Goal: Task Accomplishment & Management: Manage account settings

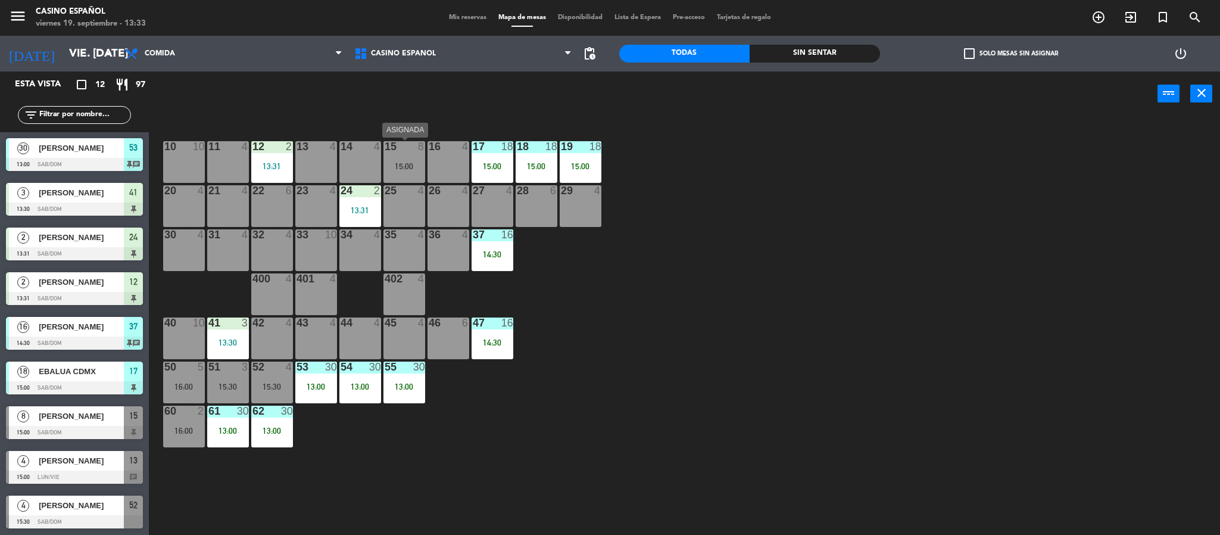
click at [388, 157] on div "15 8 15:00" at bounding box center [404, 162] width 42 height 42
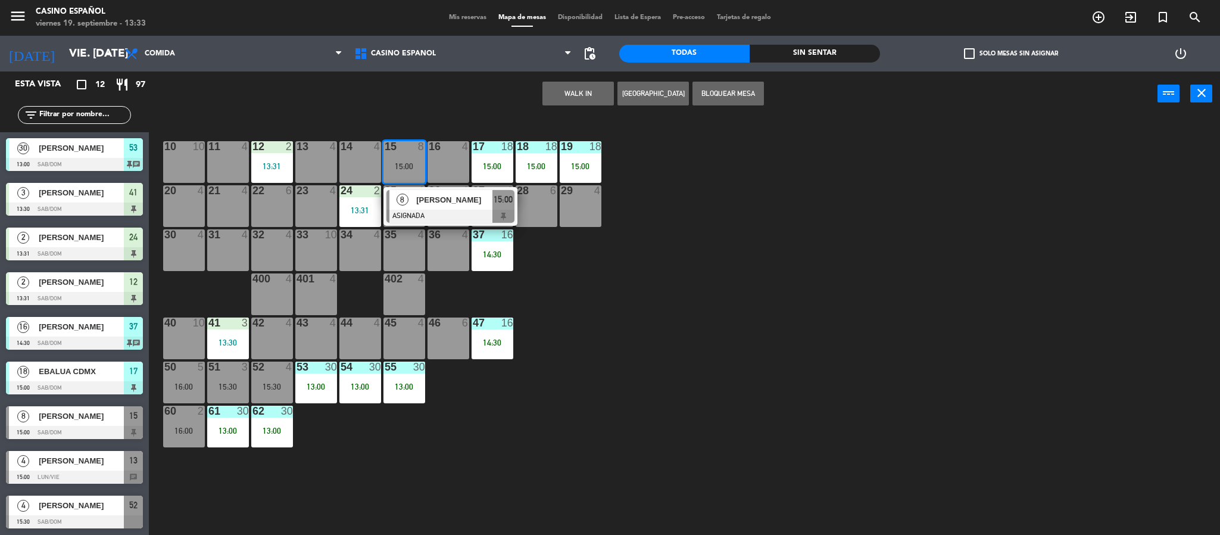
click at [429, 204] on span "[PERSON_NAME]" at bounding box center [454, 199] width 76 height 13
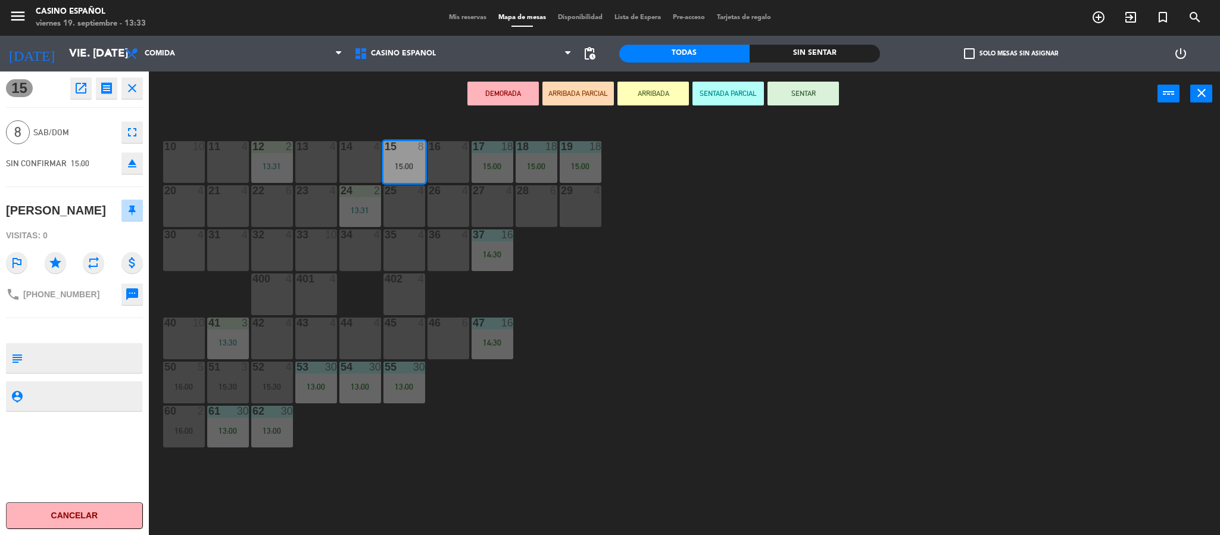
click at [713, 91] on button "SENTADA PARCIAL" at bounding box center [727, 94] width 71 height 24
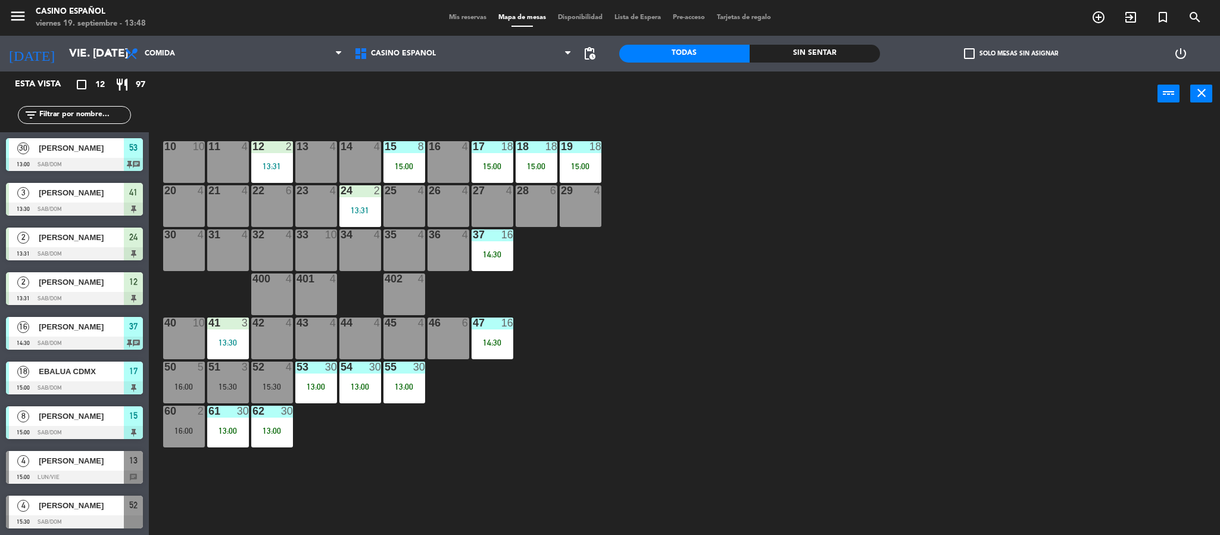
click at [1088, 13] on span "add_circle_outline" at bounding box center [1098, 17] width 32 height 20
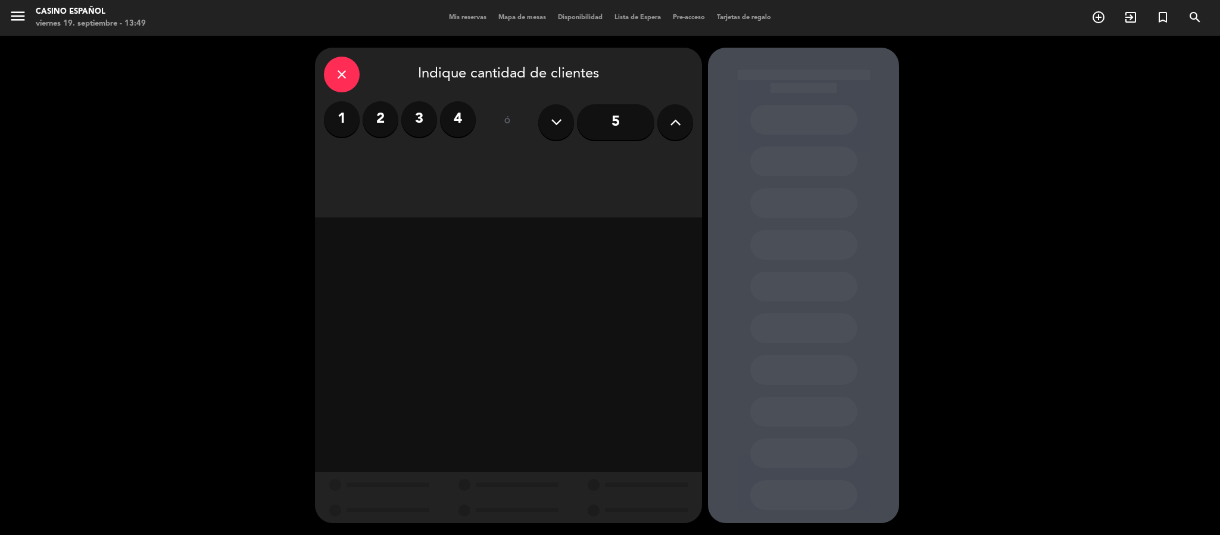
click at [601, 132] on input "5" at bounding box center [615, 122] width 77 height 36
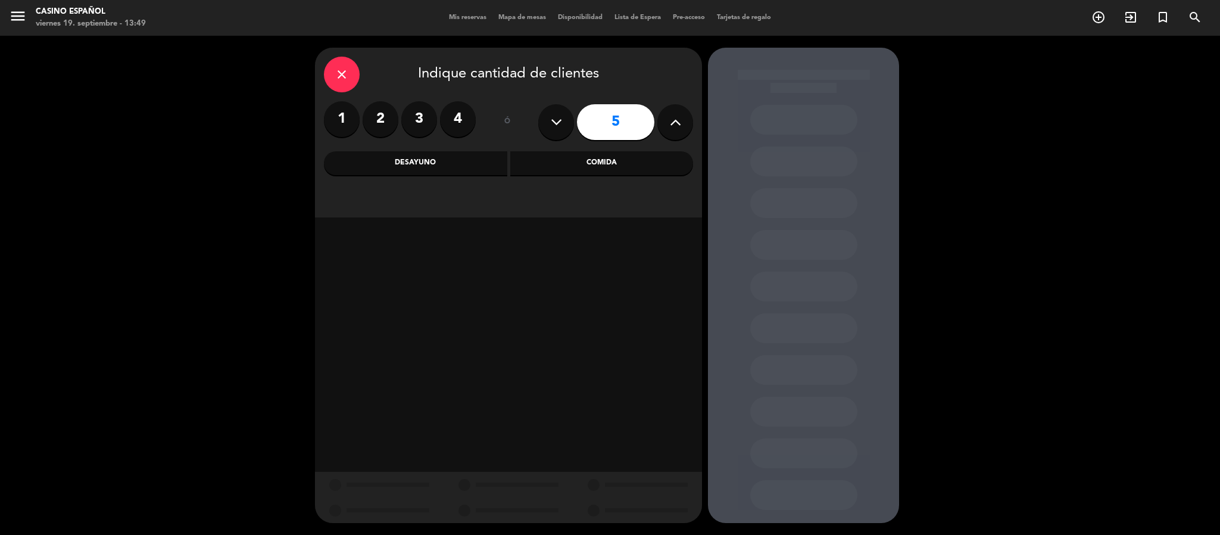
click at [581, 163] on div "Comida" at bounding box center [601, 163] width 183 height 24
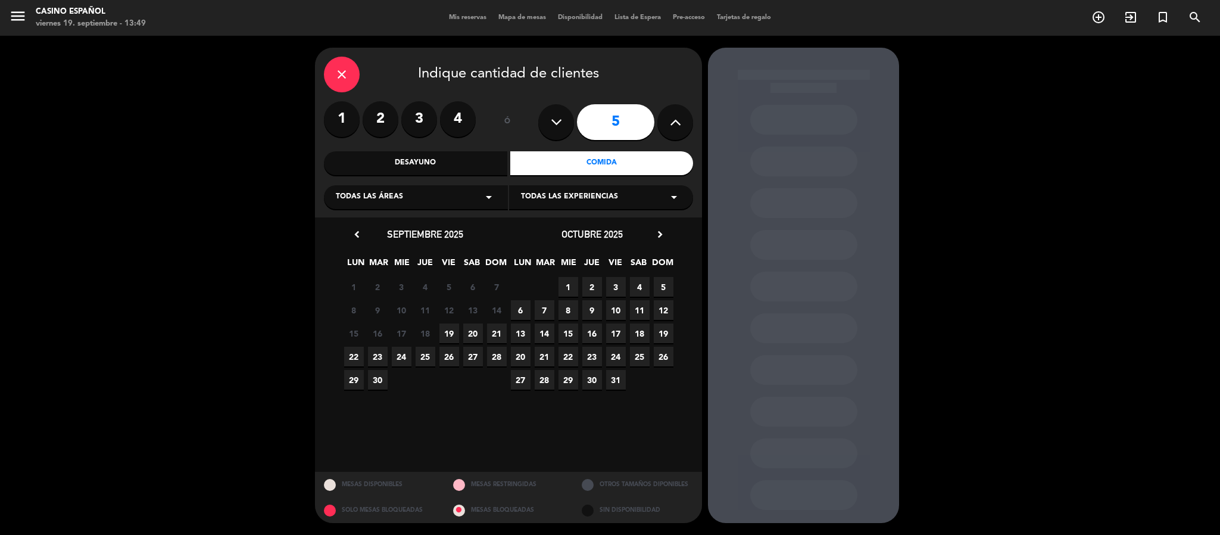
click at [472, 333] on span "20" at bounding box center [473, 333] width 20 height 20
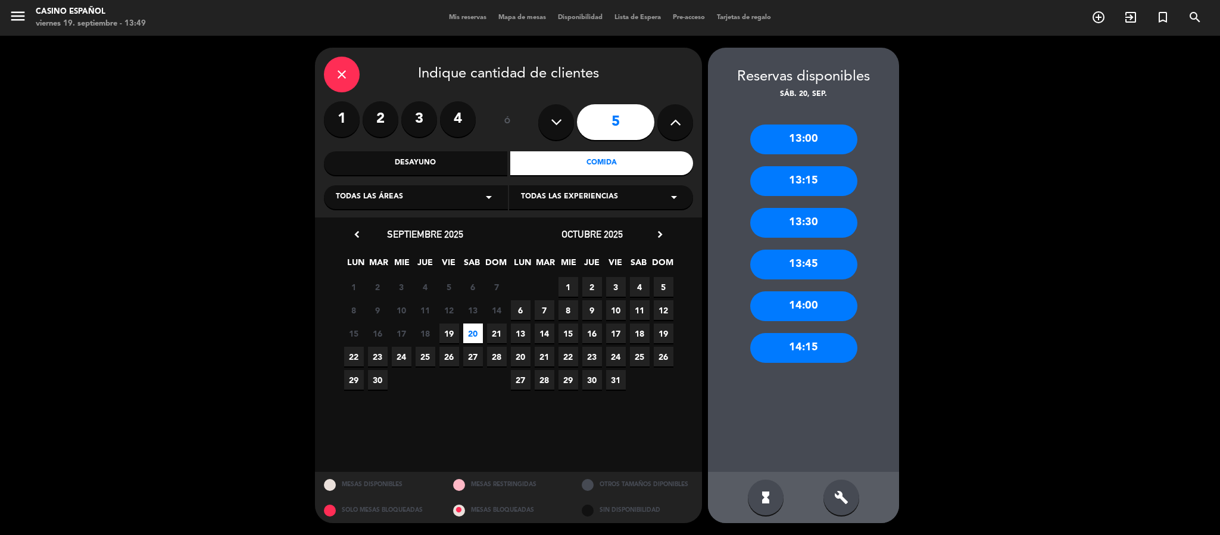
click at [779, 342] on div "14:15" at bounding box center [803, 348] width 107 height 30
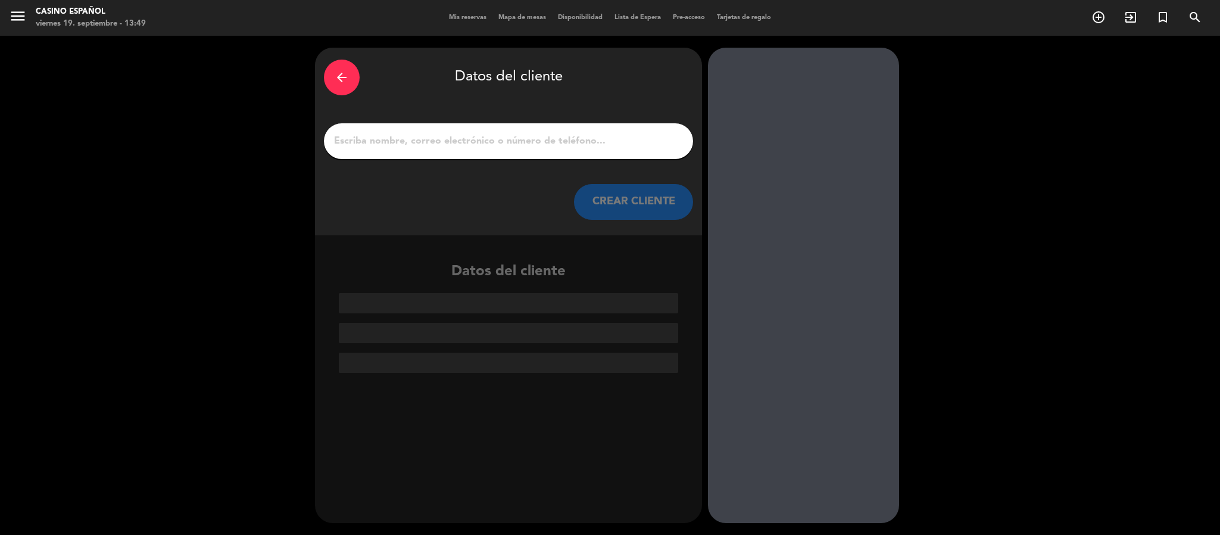
click at [489, 145] on input "1" at bounding box center [508, 141] width 351 height 17
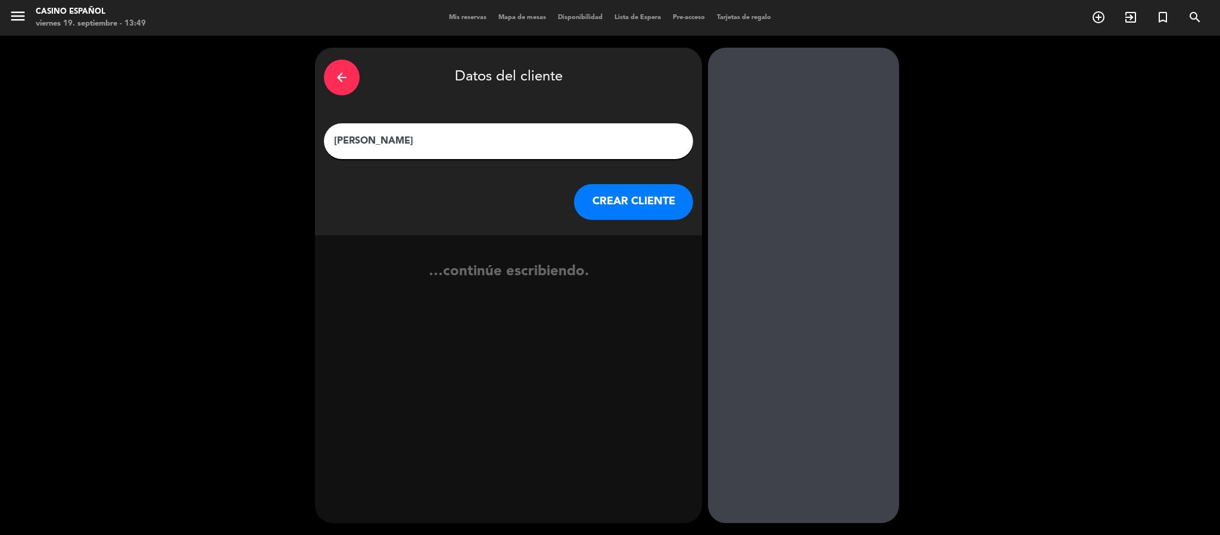
type input "[PERSON_NAME]"
click at [600, 227] on div "arrow_back Datos del cliente [PERSON_NAME] [PERSON_NAME] CLIENTE" at bounding box center [508, 142] width 387 height 188
click at [599, 201] on button "CREAR CLIENTE" at bounding box center [633, 202] width 119 height 36
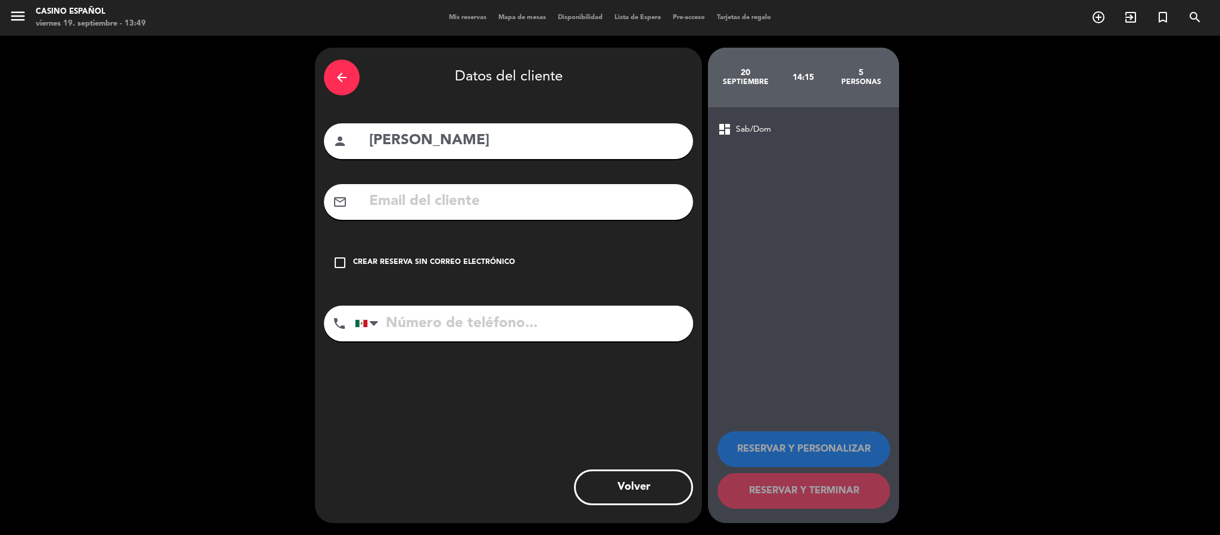
click at [334, 259] on icon "check_box_outline_blank" at bounding box center [340, 262] width 14 height 14
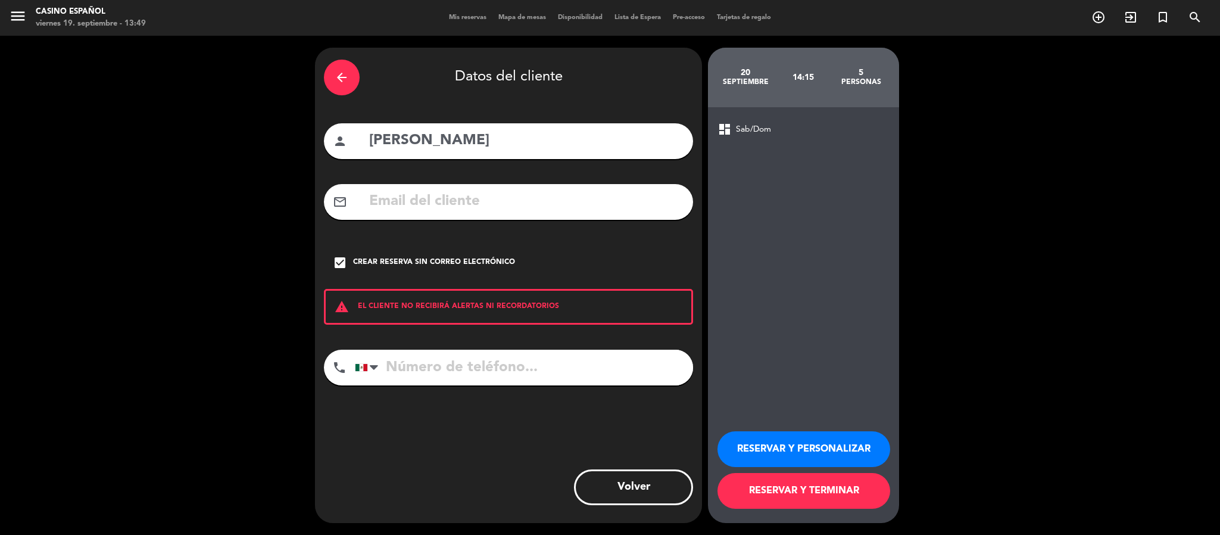
click at [407, 377] on input "tel" at bounding box center [524, 367] width 338 height 36
type input "5544485035"
click at [765, 497] on button "RESERVAR Y TERMINAR" at bounding box center [803, 491] width 173 height 36
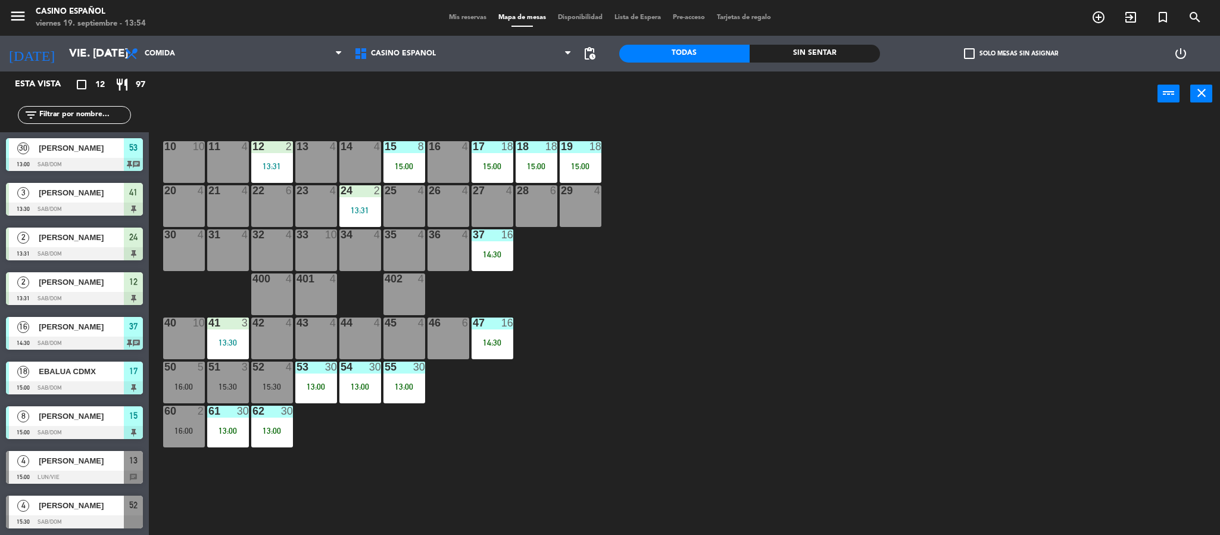
click at [191, 206] on div "20 4" at bounding box center [184, 206] width 42 height 42
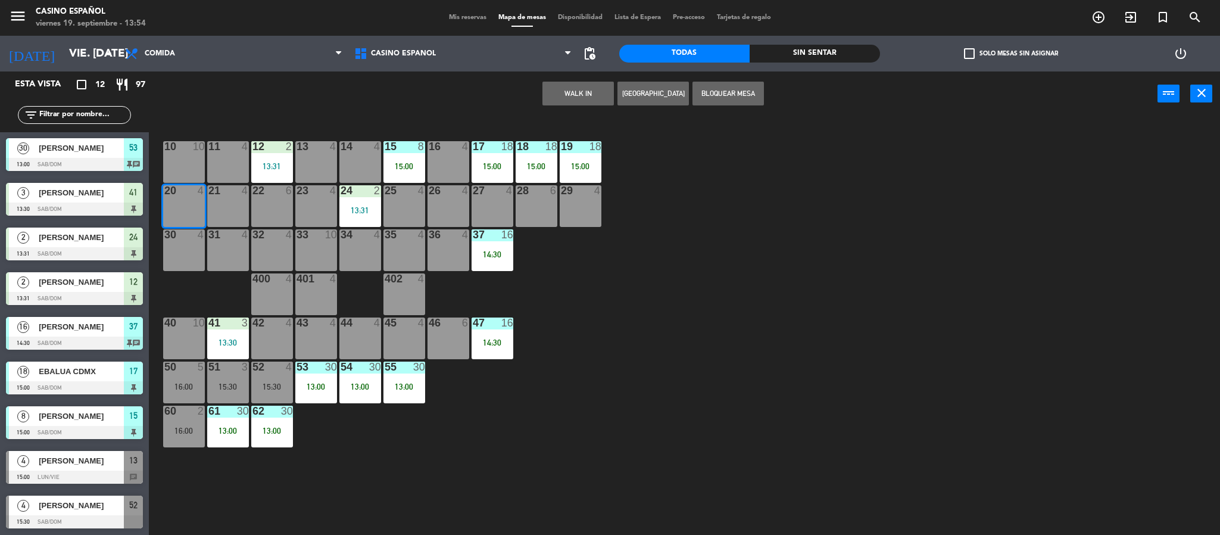
click at [221, 199] on div "21 4" at bounding box center [228, 206] width 42 height 42
click at [265, 200] on div "22 6" at bounding box center [272, 206] width 42 height 42
click at [551, 96] on button "WALK IN" at bounding box center [577, 94] width 71 height 24
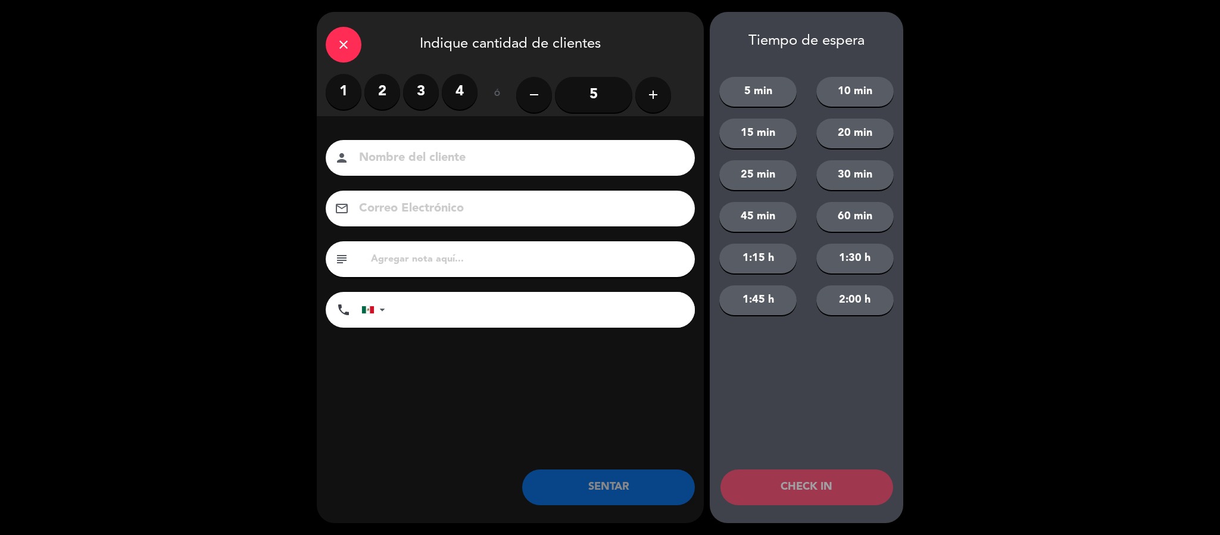
click at [642, 95] on button "add" at bounding box center [653, 95] width 36 height 36
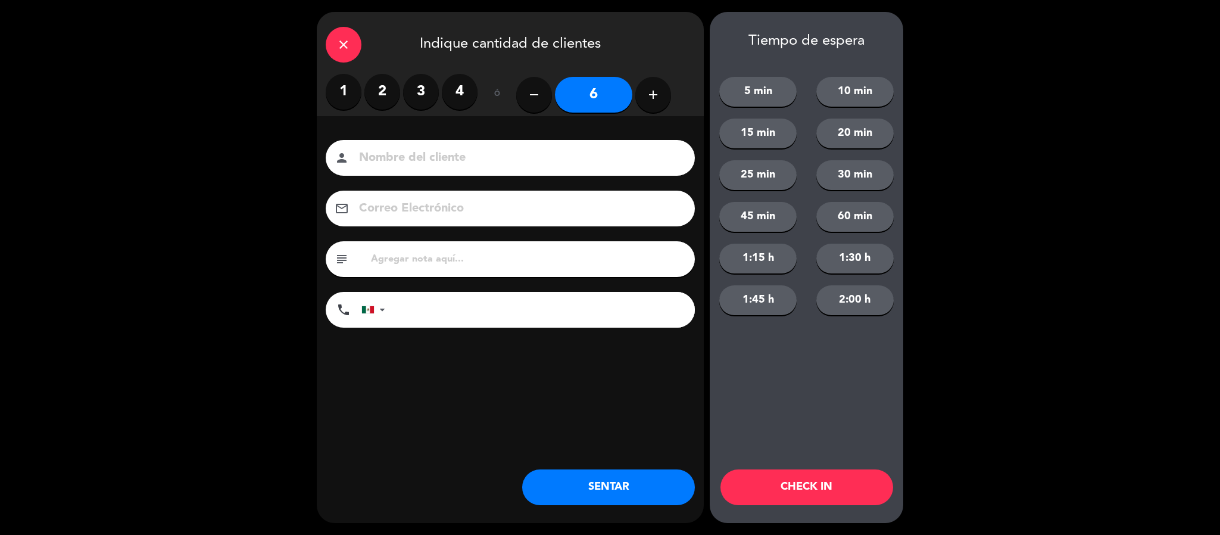
click at [643, 95] on button "add" at bounding box center [653, 95] width 36 height 36
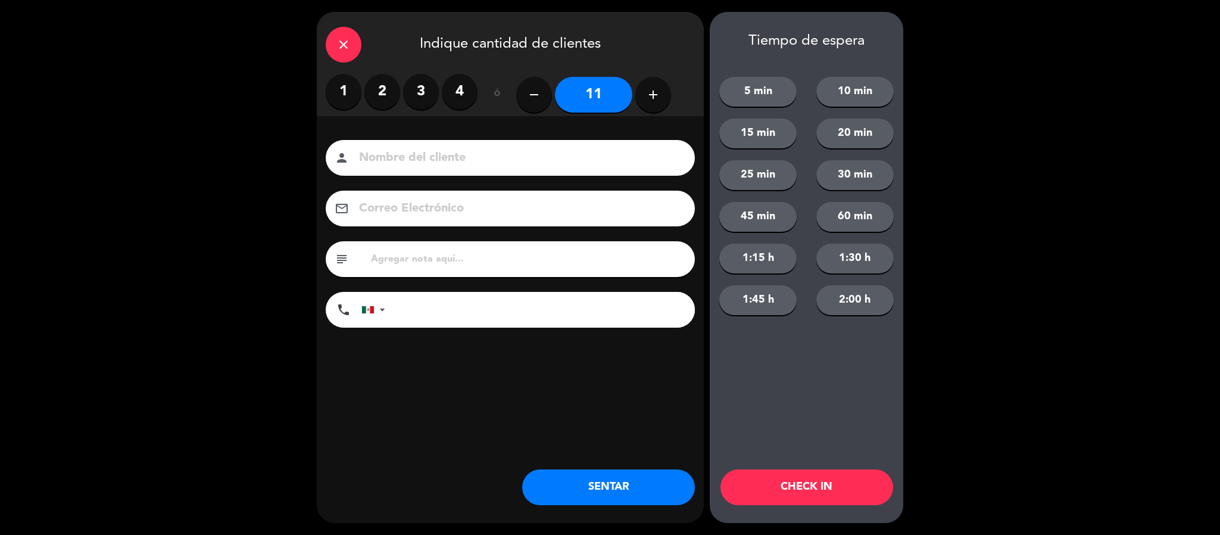
click at [643, 95] on button "add" at bounding box center [653, 95] width 36 height 36
type input "13"
click at [452, 161] on input at bounding box center [518, 158] width 321 height 21
type input "[PERSON_NAME]"
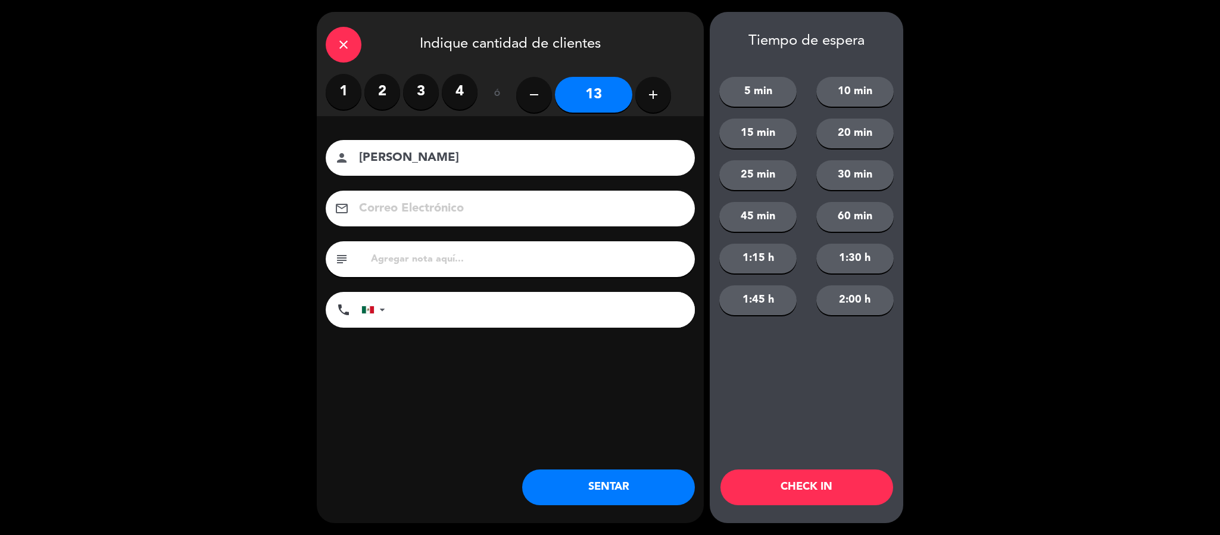
click at [575, 486] on button "SENTAR" at bounding box center [608, 487] width 173 height 36
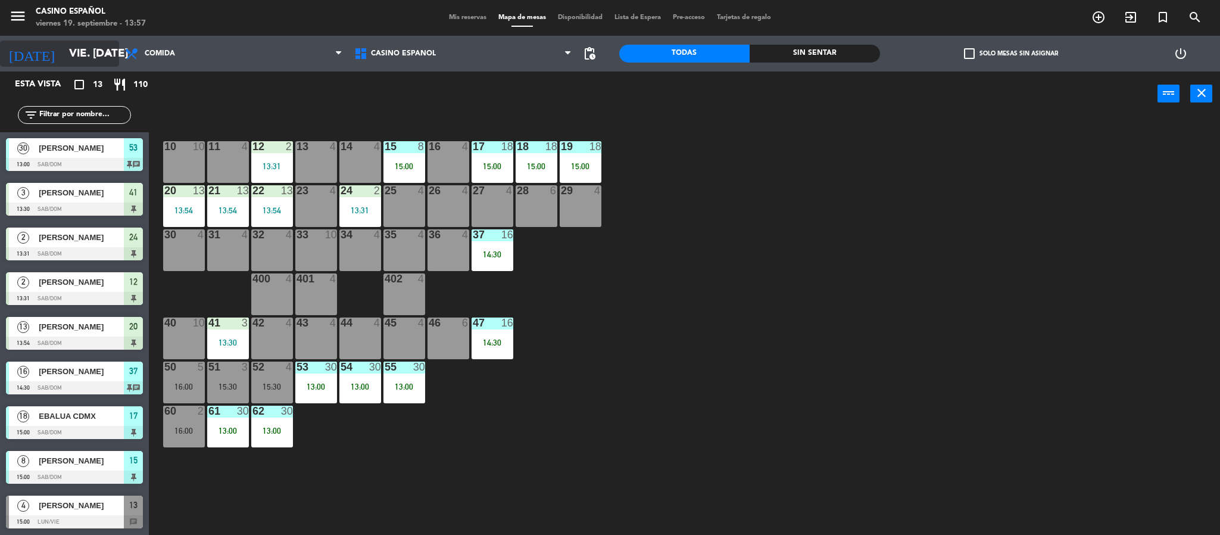
click at [68, 54] on input "vie. [DATE]" at bounding box center [134, 53] width 143 height 25
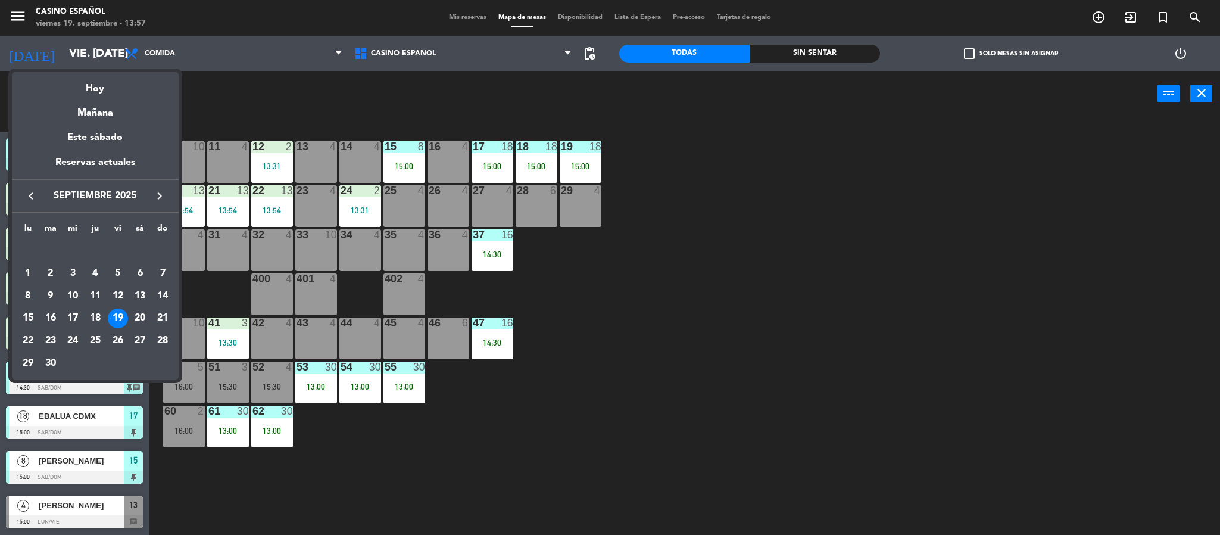
click at [159, 198] on icon "keyboard_arrow_right" at bounding box center [159, 196] width 14 height 14
click at [71, 273] on div "1" at bounding box center [73, 273] width 20 height 20
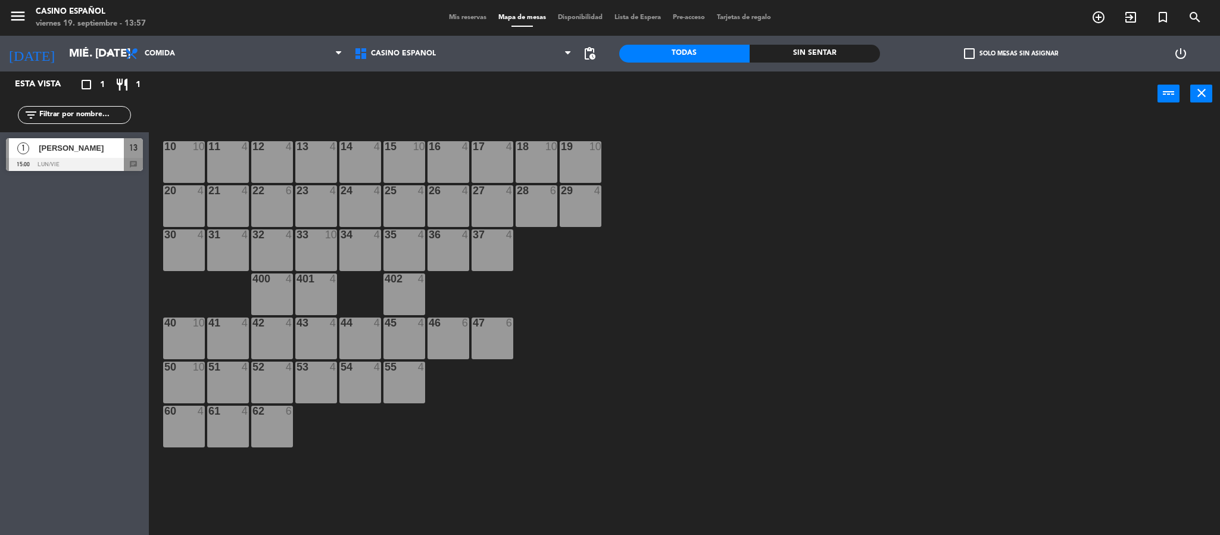
click at [80, 152] on span "[PERSON_NAME]" at bounding box center [81, 148] width 85 height 13
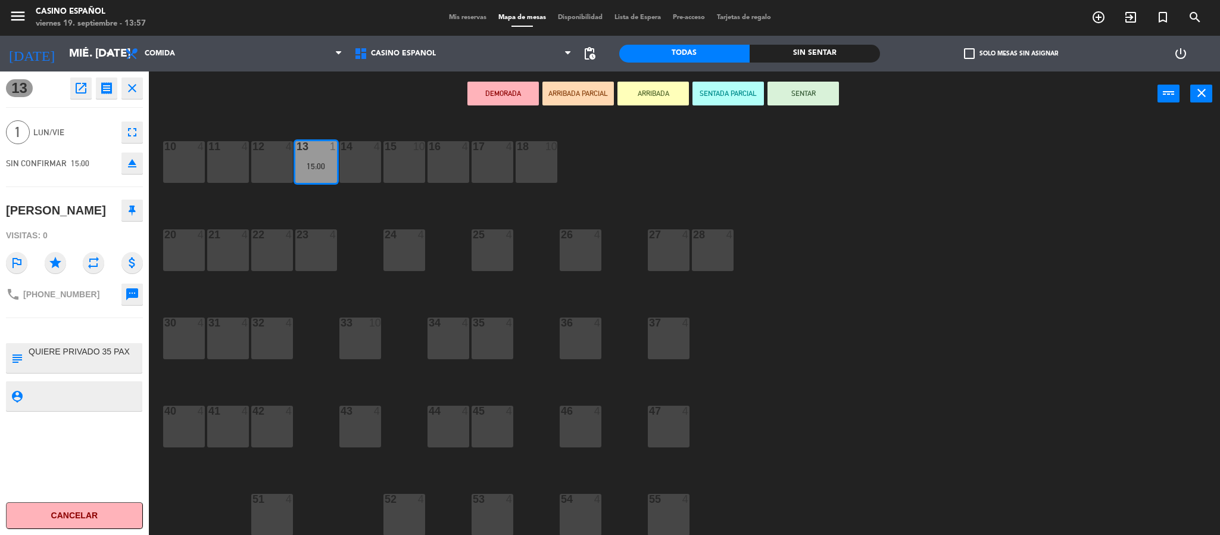
click at [83, 91] on icon "open_in_new" at bounding box center [81, 88] width 14 height 14
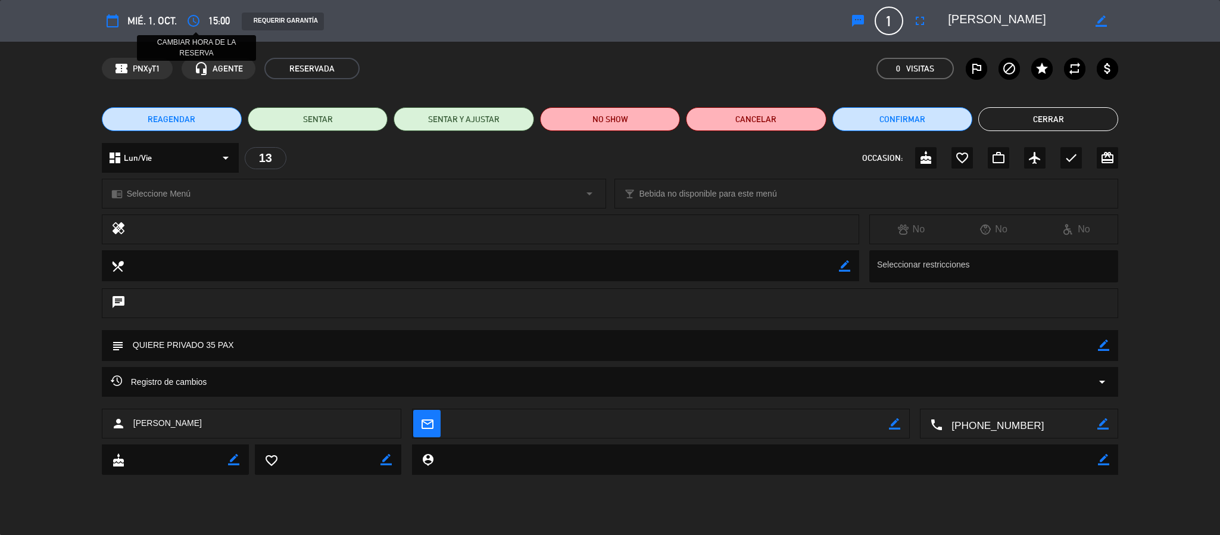
click at [200, 20] on icon "access_time" at bounding box center [193, 21] width 14 height 14
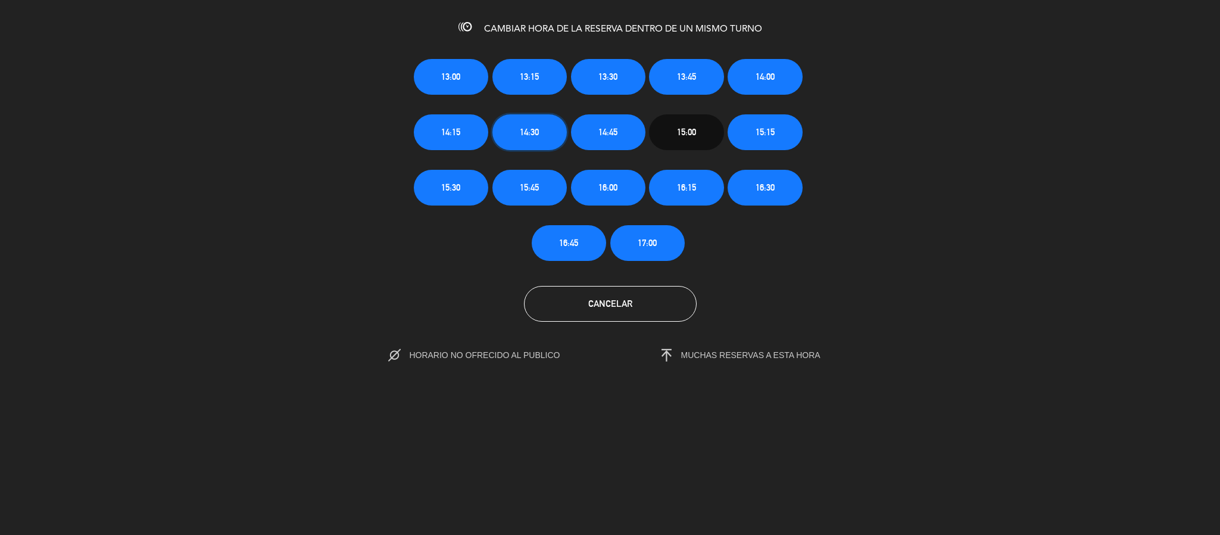
click at [524, 129] on span "14:30" at bounding box center [529, 132] width 19 height 14
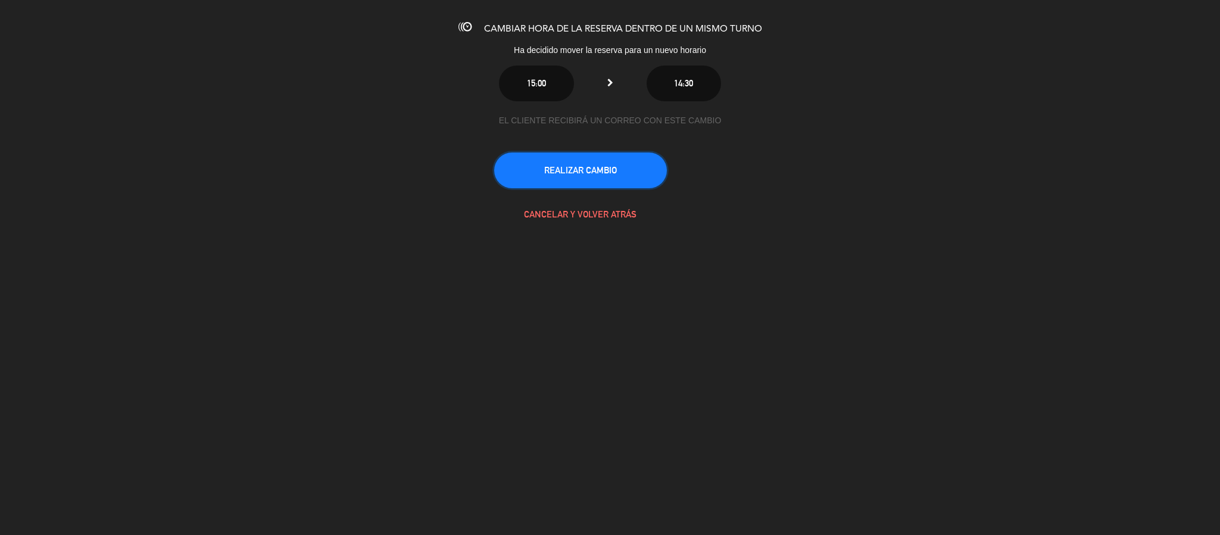
click at [552, 166] on button "REALIZAR CAMBIO" at bounding box center [580, 170] width 173 height 36
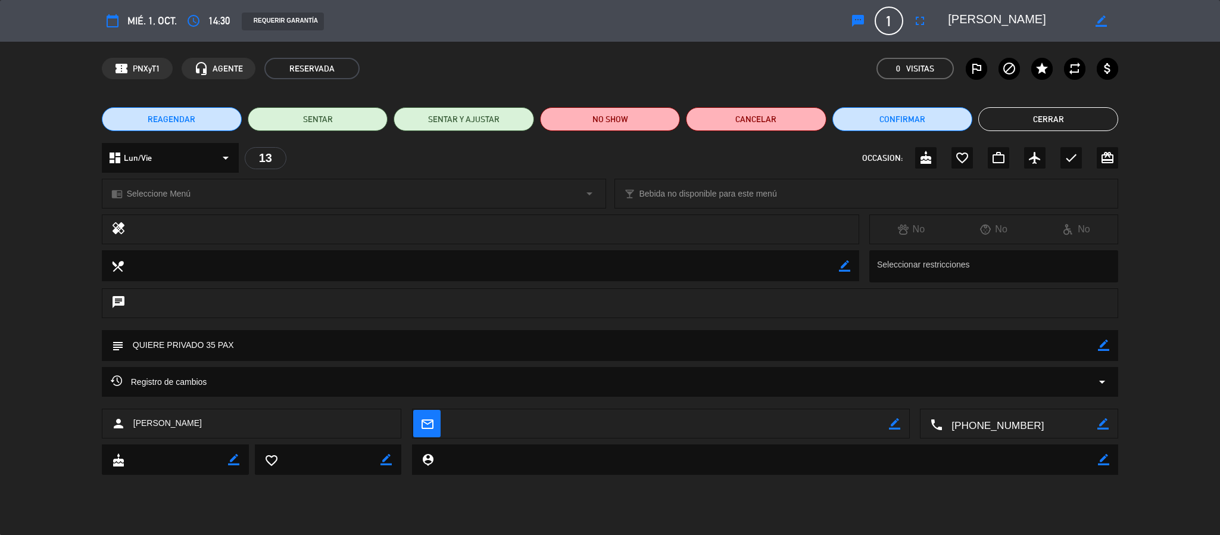
click at [1006, 116] on button "Cerrar" at bounding box center [1048, 119] width 140 height 24
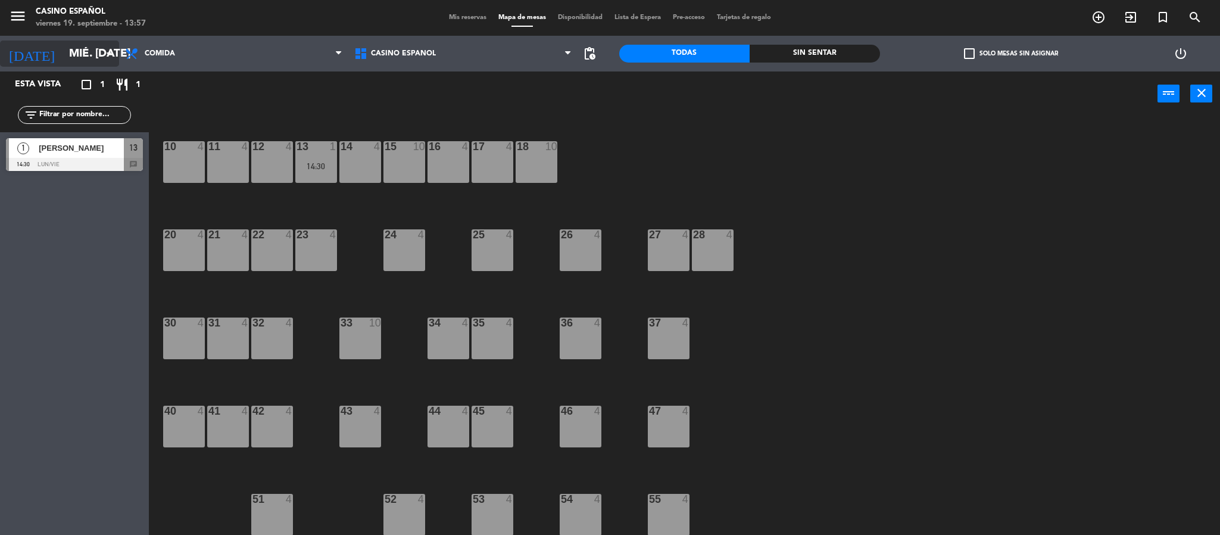
click at [29, 57] on icon "[DATE]" at bounding box center [31, 53] width 63 height 26
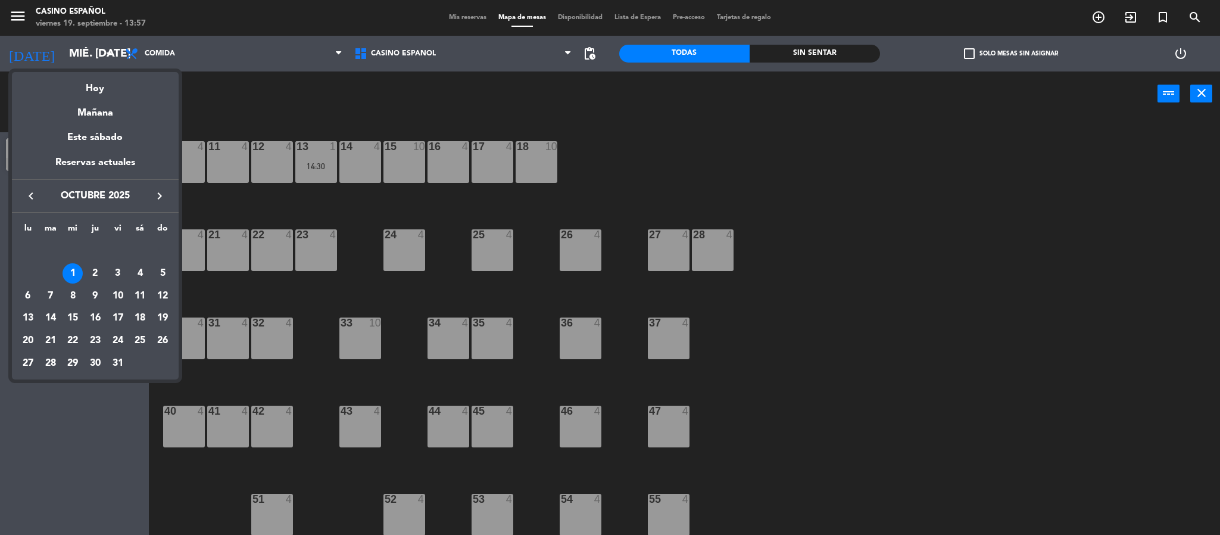
click at [30, 192] on icon "keyboard_arrow_left" at bounding box center [31, 196] width 14 height 14
click at [118, 320] on div "19" at bounding box center [118, 318] width 20 height 20
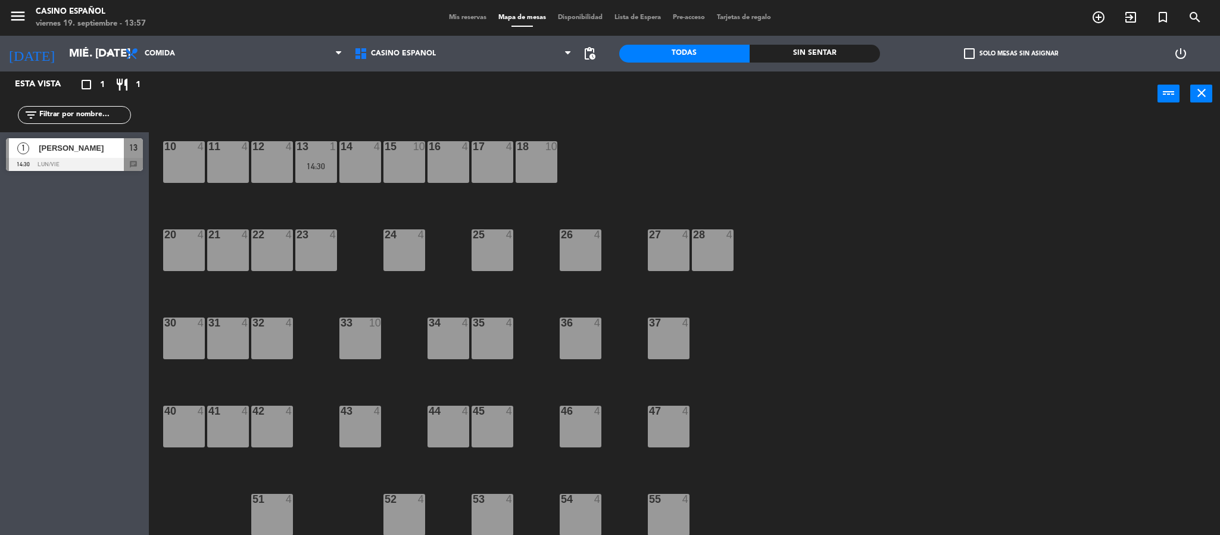
type input "vie. [DATE]"
